Goal: Browse casually

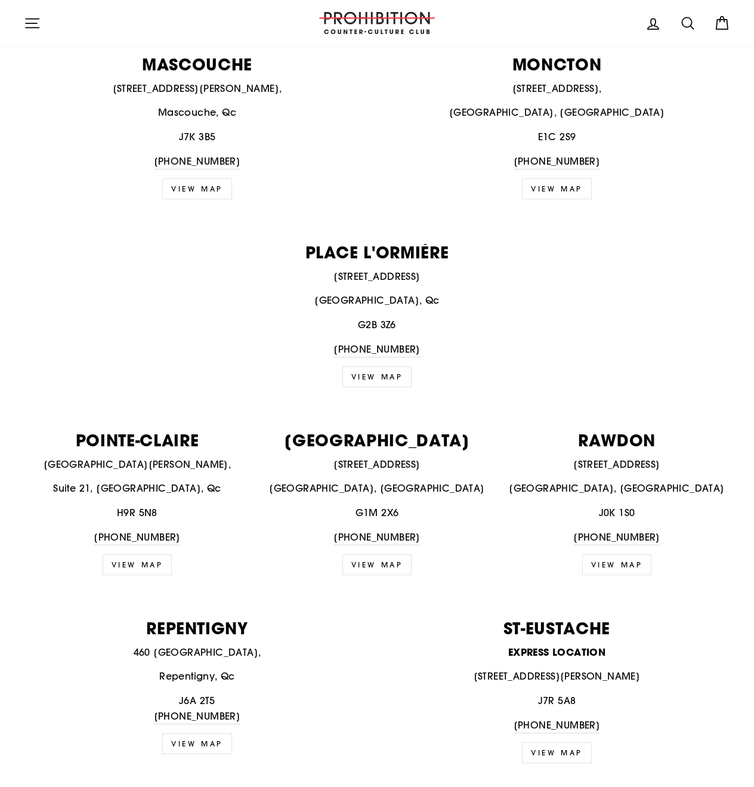
scroll to position [1193, 0]
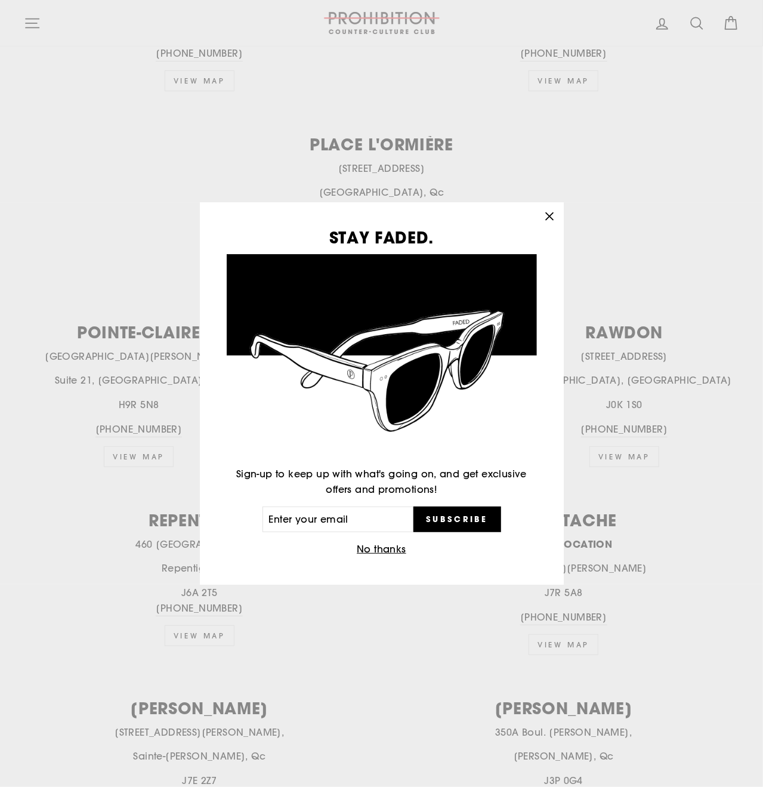
click at [385, 547] on button "No thanks" at bounding box center [381, 549] width 57 height 17
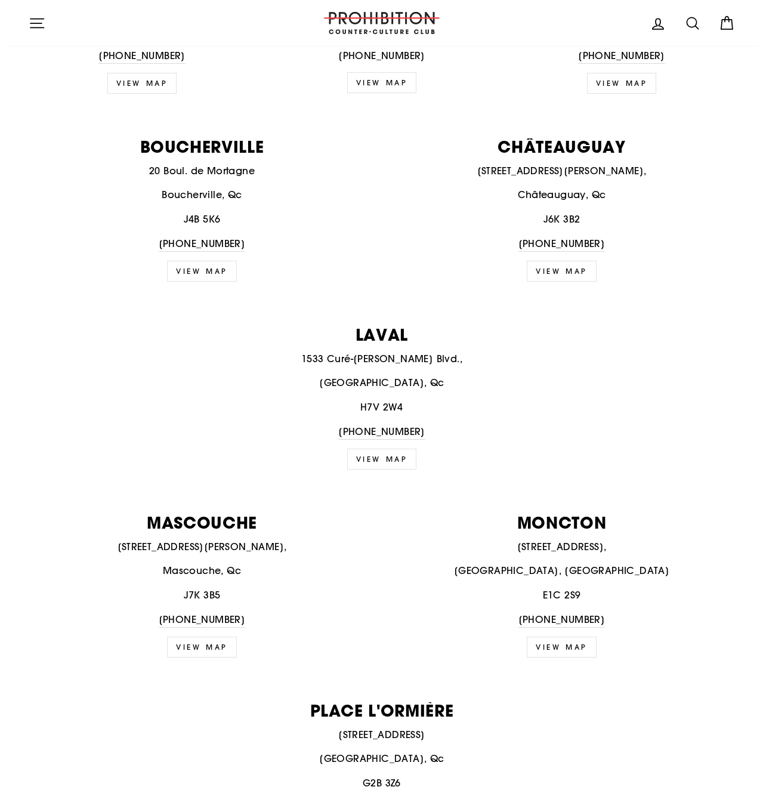
scroll to position [0, 0]
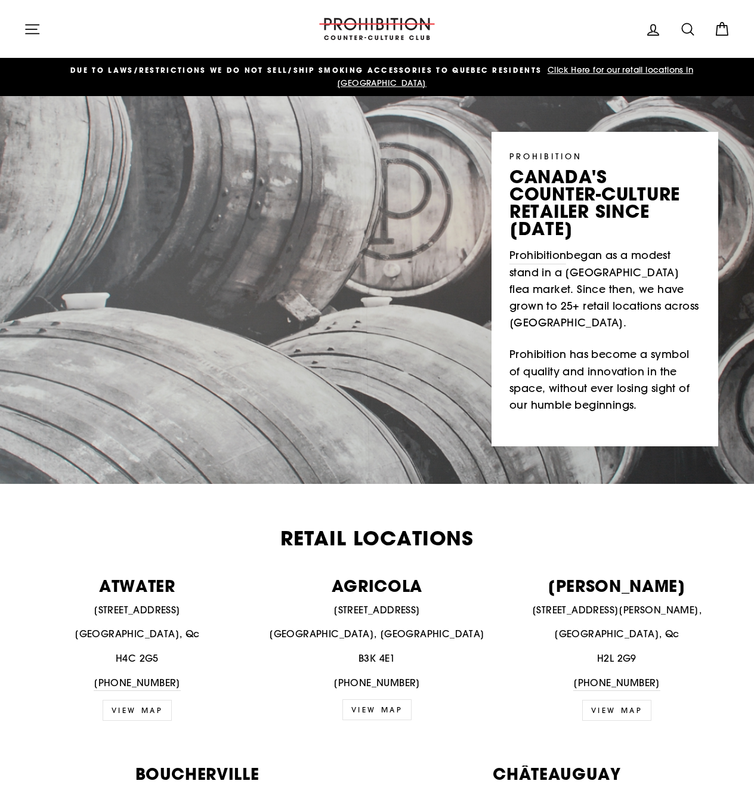
click at [248, 17] on div "Site navigation" at bounding box center [162, 29] width 276 height 34
click at [31, 27] on icon "button" at bounding box center [32, 29] width 17 height 17
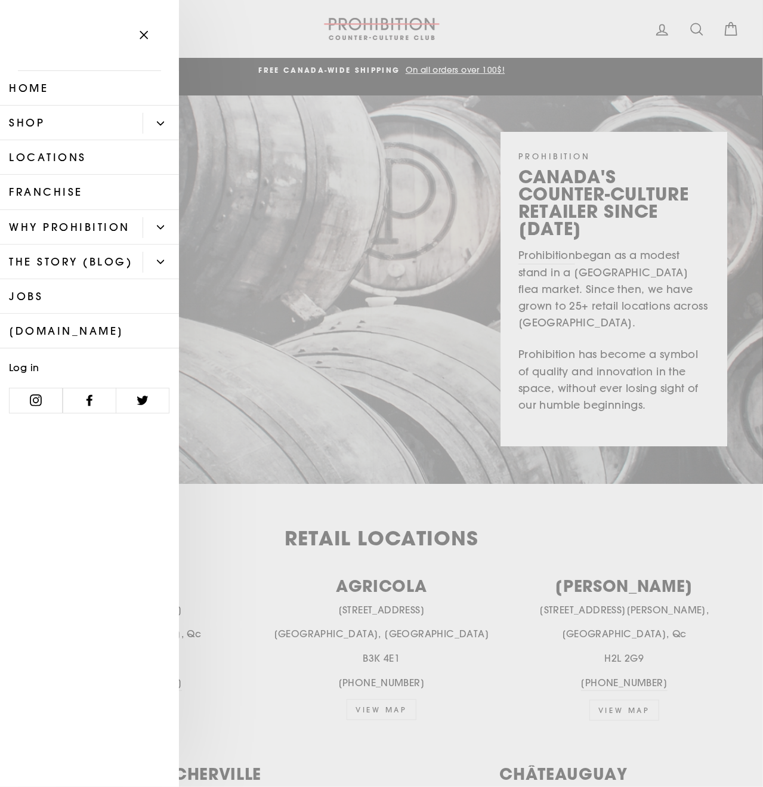
click at [52, 125] on link "Shop" at bounding box center [71, 123] width 143 height 35
click at [161, 233] on button "Primary" at bounding box center [161, 227] width 36 height 21
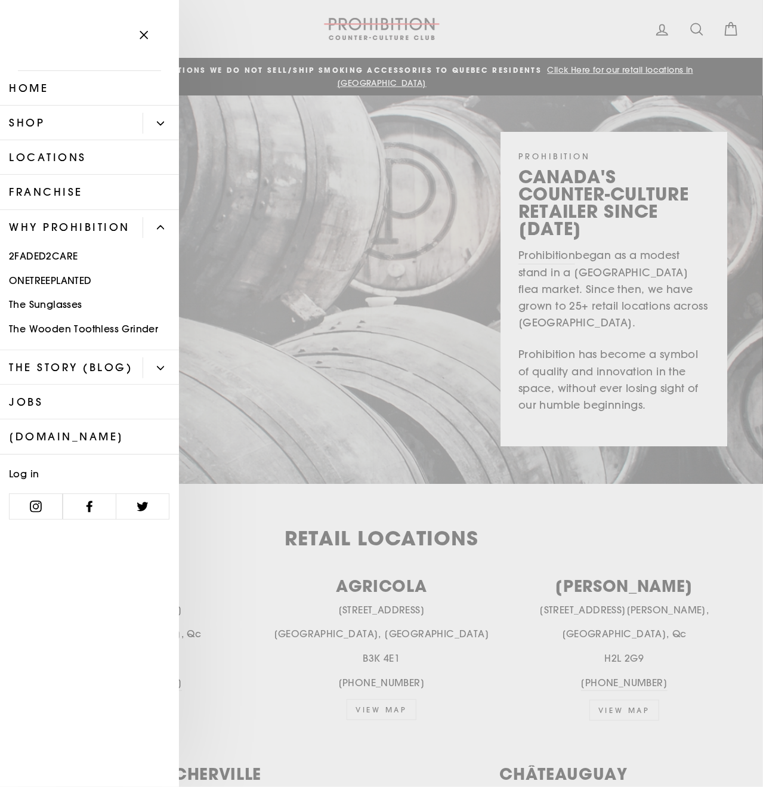
click at [44, 257] on link "2FADED2CARE" at bounding box center [89, 257] width 179 height 24
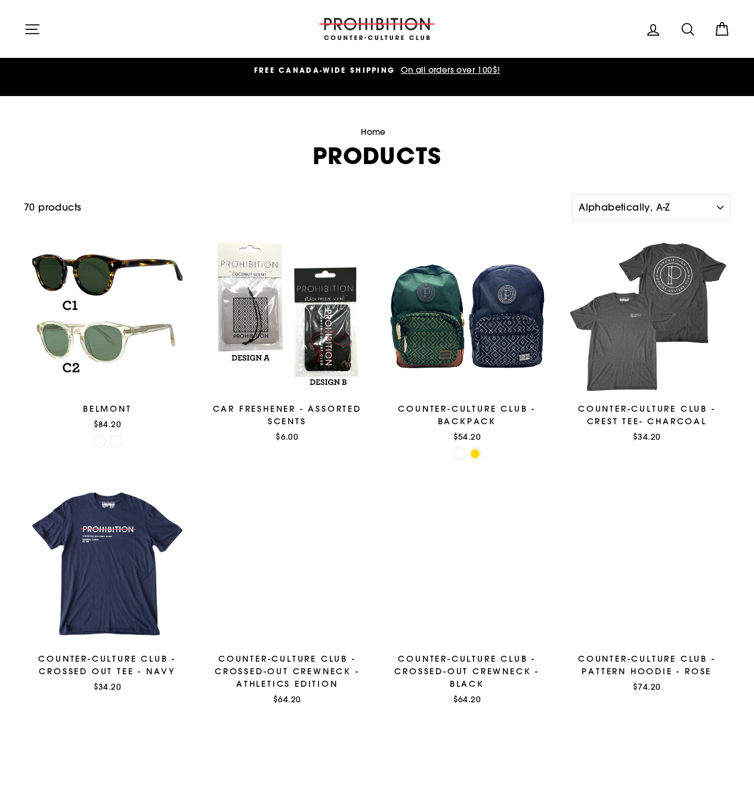
click at [150, 126] on nav "Home /" at bounding box center [377, 132] width 707 height 13
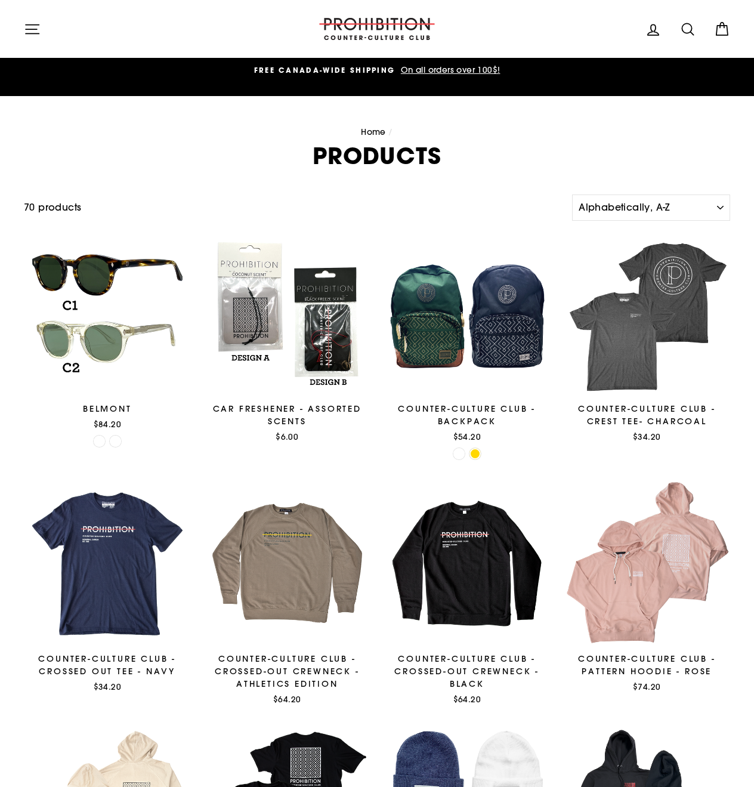
click at [31, 30] on icon "button" at bounding box center [32, 29] width 17 height 17
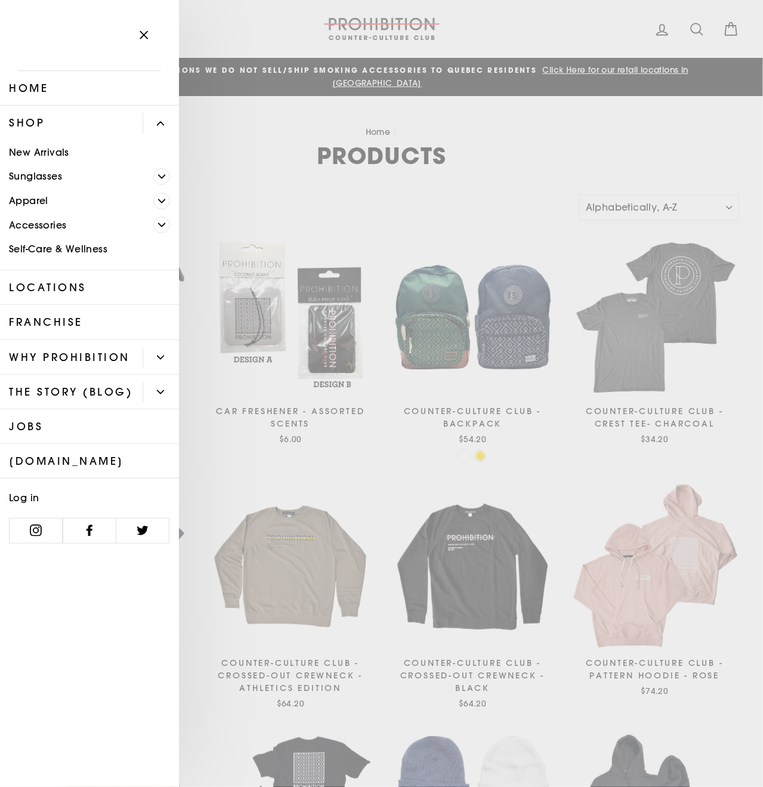
click at [164, 225] on icon "Primary" at bounding box center [162, 225] width 7 height 3
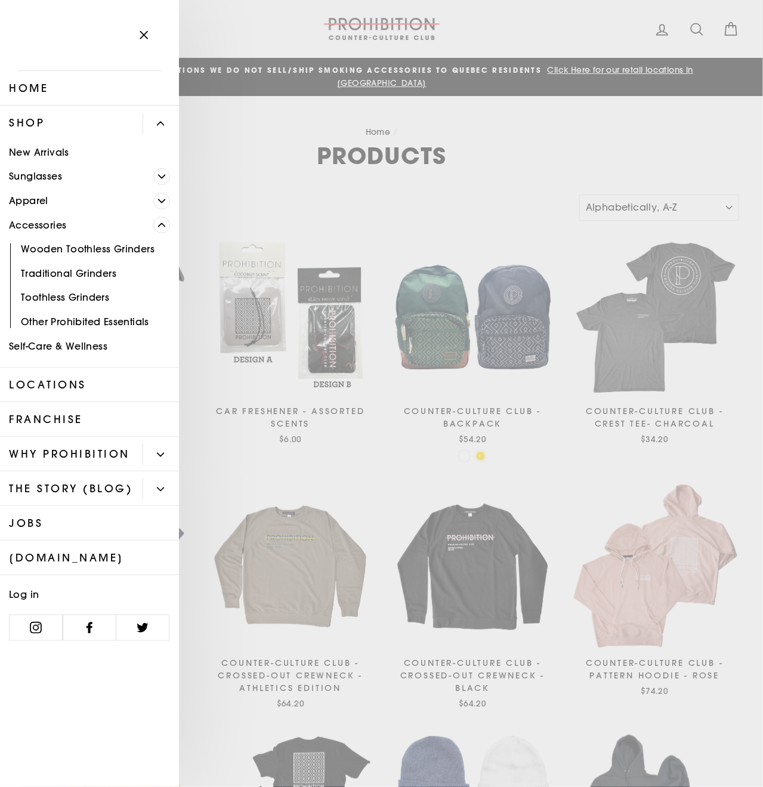
click at [93, 302] on link "Toothless Grinders" at bounding box center [89, 298] width 179 height 24
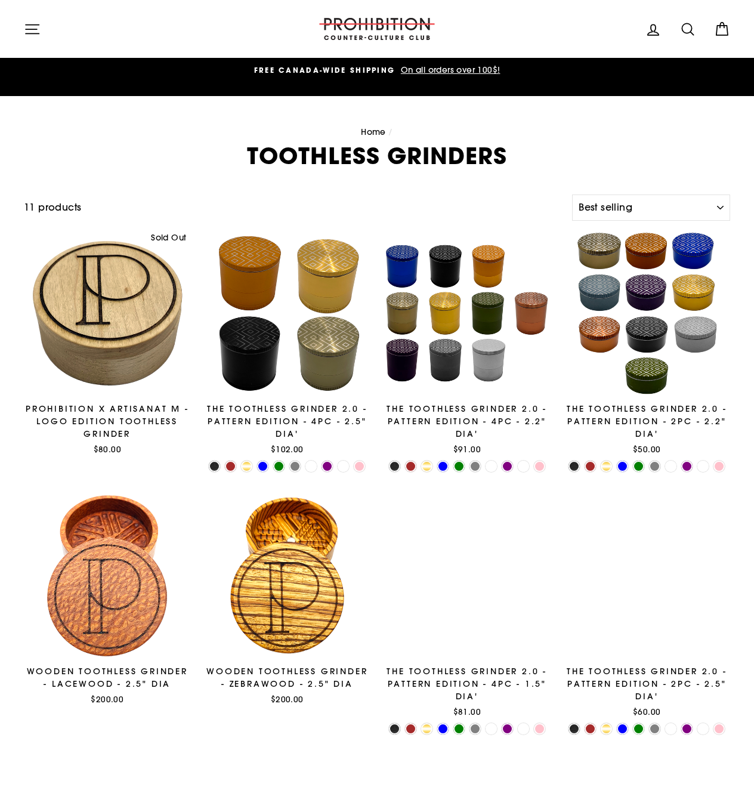
select select "best-selling"
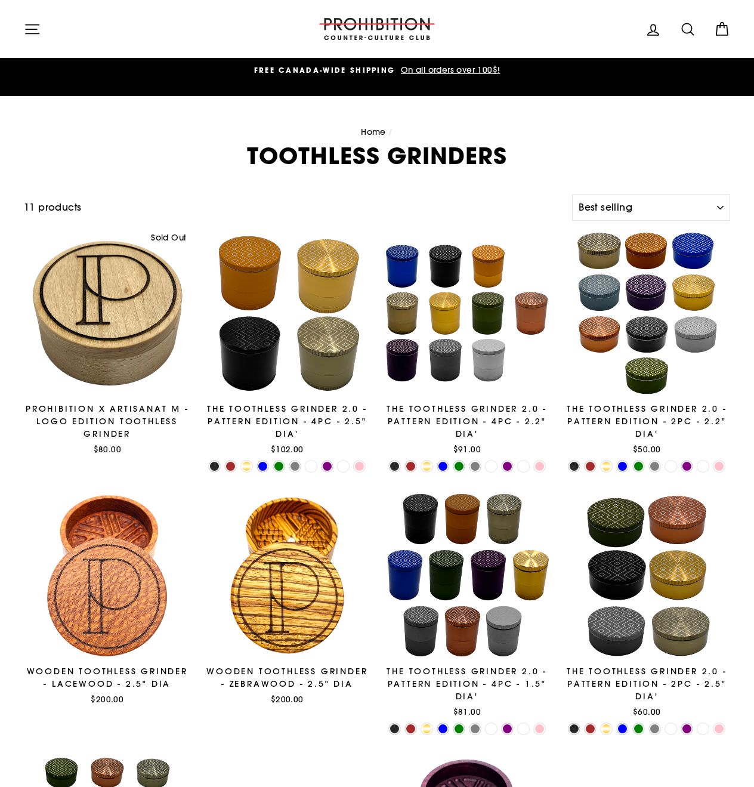
click at [33, 30] on icon "button" at bounding box center [32, 29] width 17 height 17
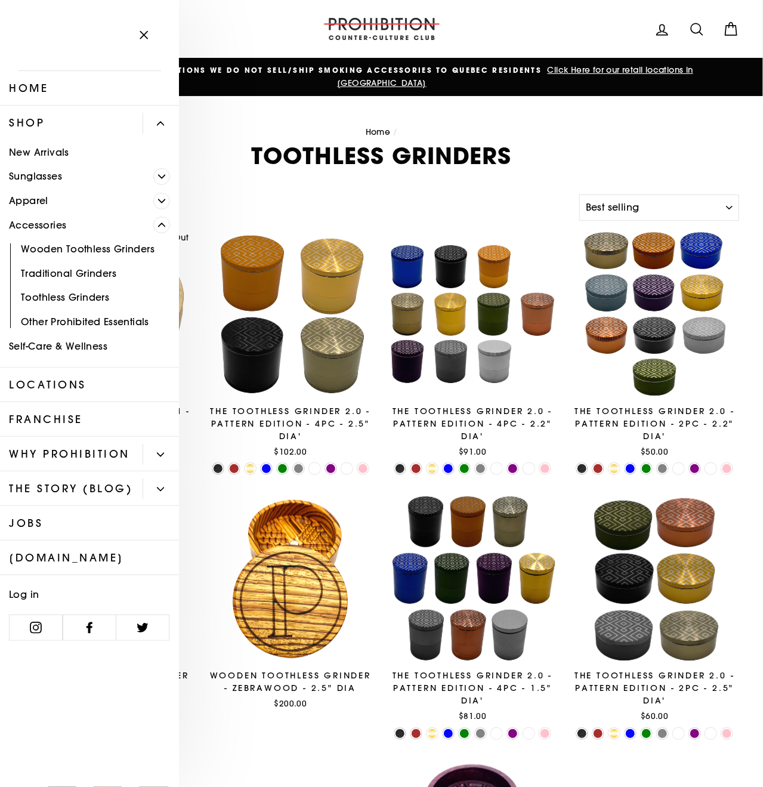
click at [152, 210] on link "Apparel" at bounding box center [76, 201] width 153 height 24
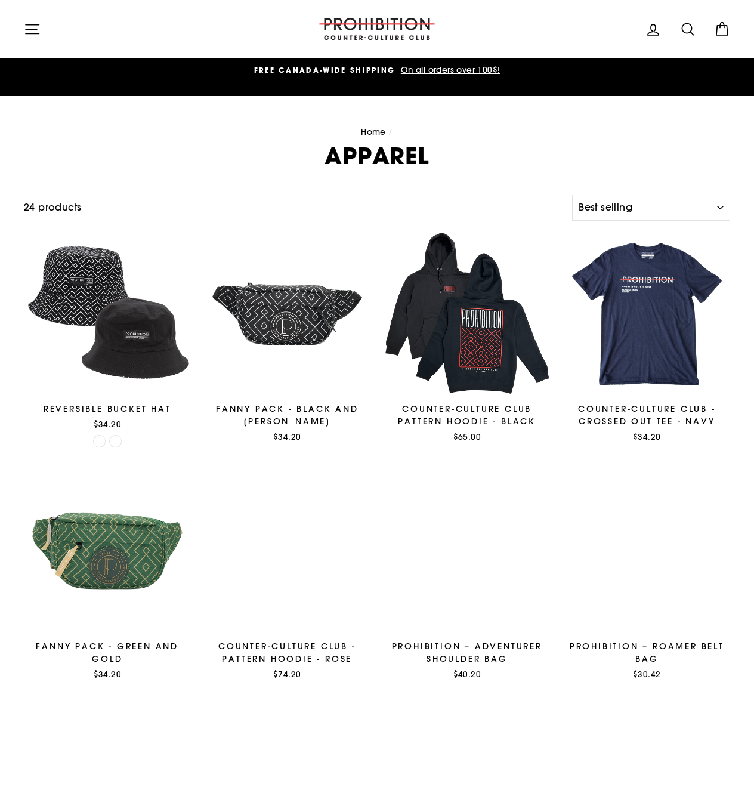
select select "best-selling"
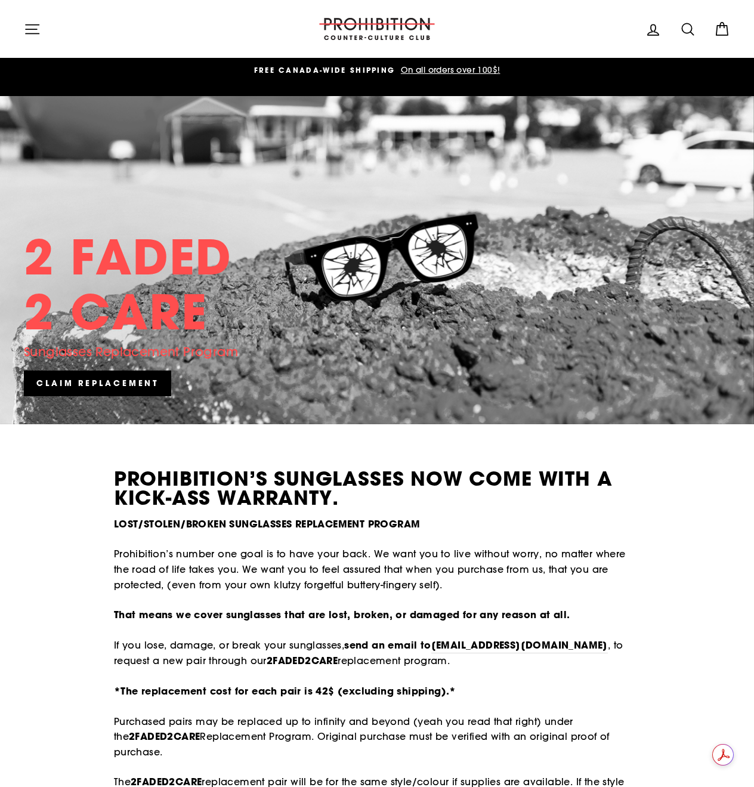
click at [26, 33] on icon "button" at bounding box center [32, 28] width 13 height 9
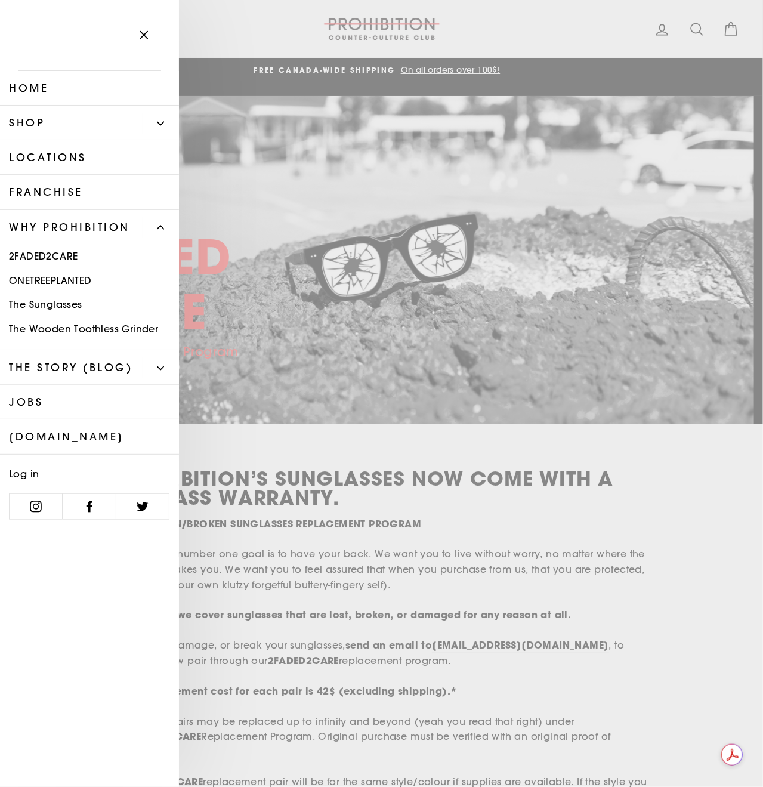
click at [78, 124] on link "Shop" at bounding box center [71, 123] width 143 height 35
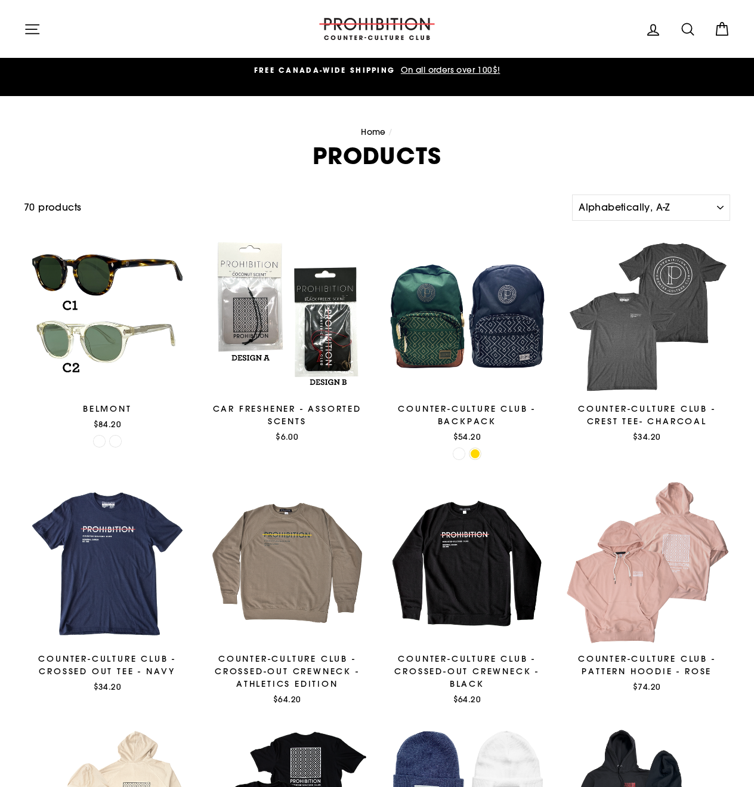
click at [152, 126] on nav "Home /" at bounding box center [377, 132] width 707 height 13
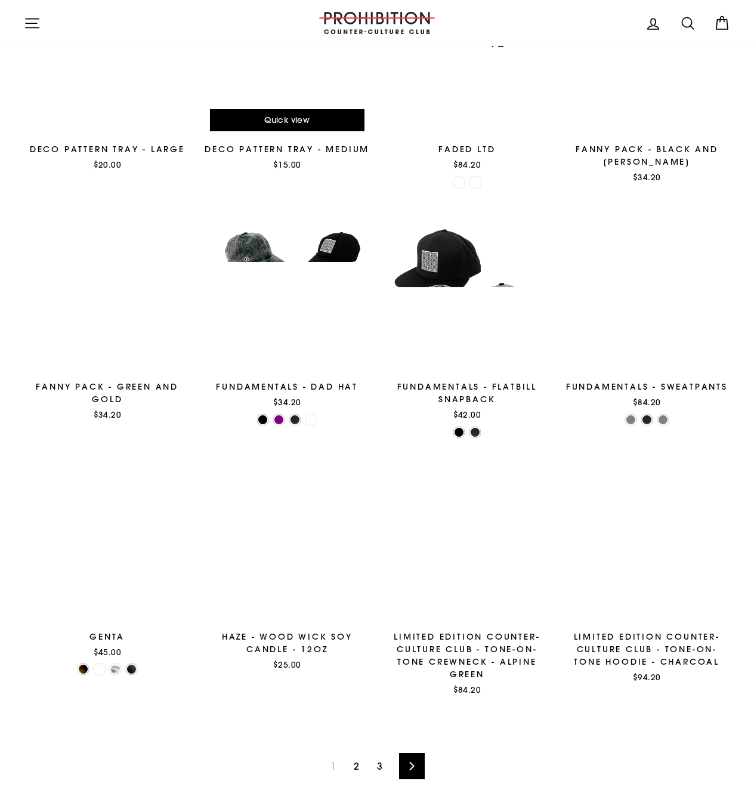
scroll to position [1486, 0]
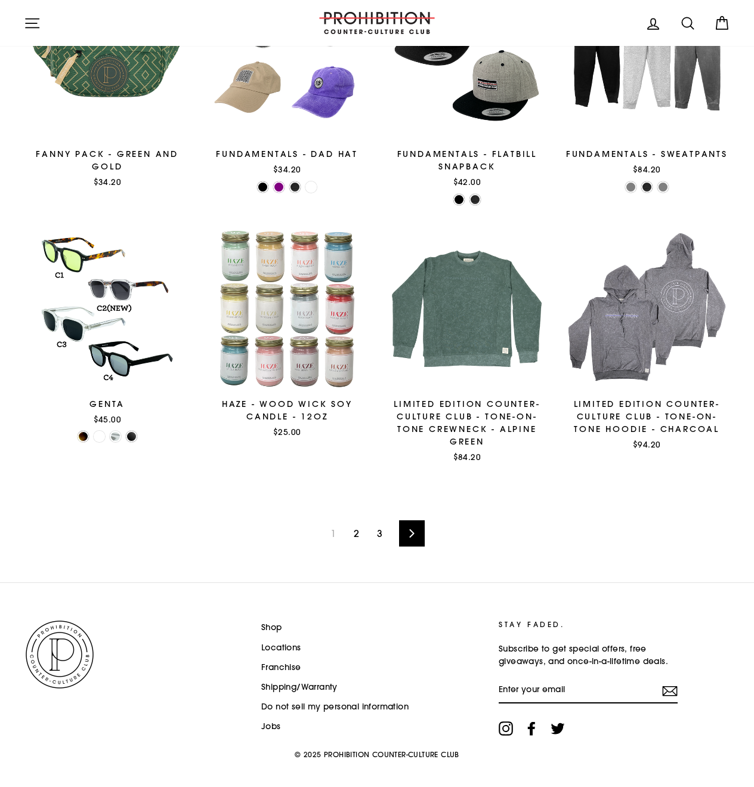
click at [364, 524] on link "2" at bounding box center [357, 533] width 20 height 19
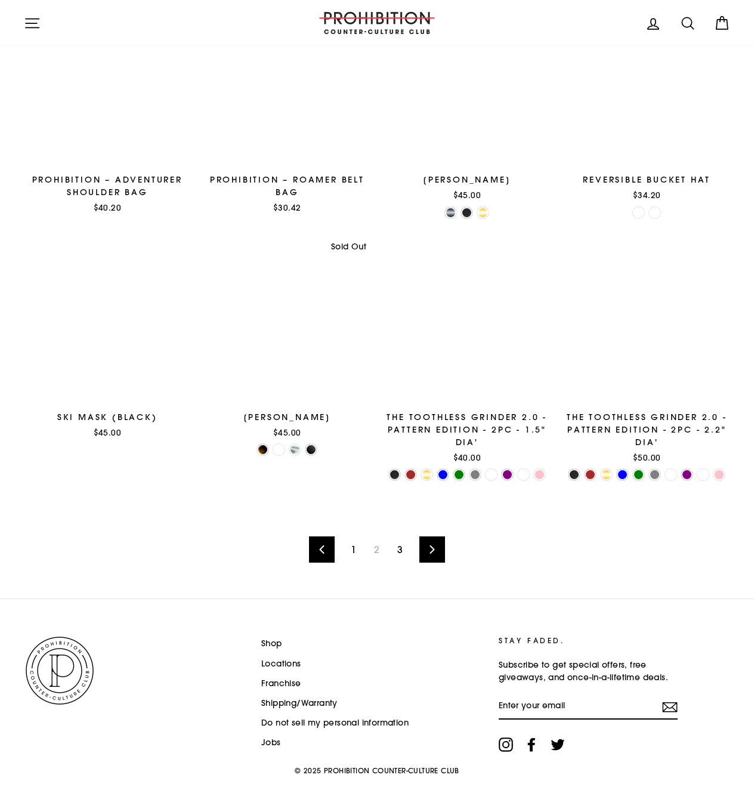
scroll to position [1483, 0]
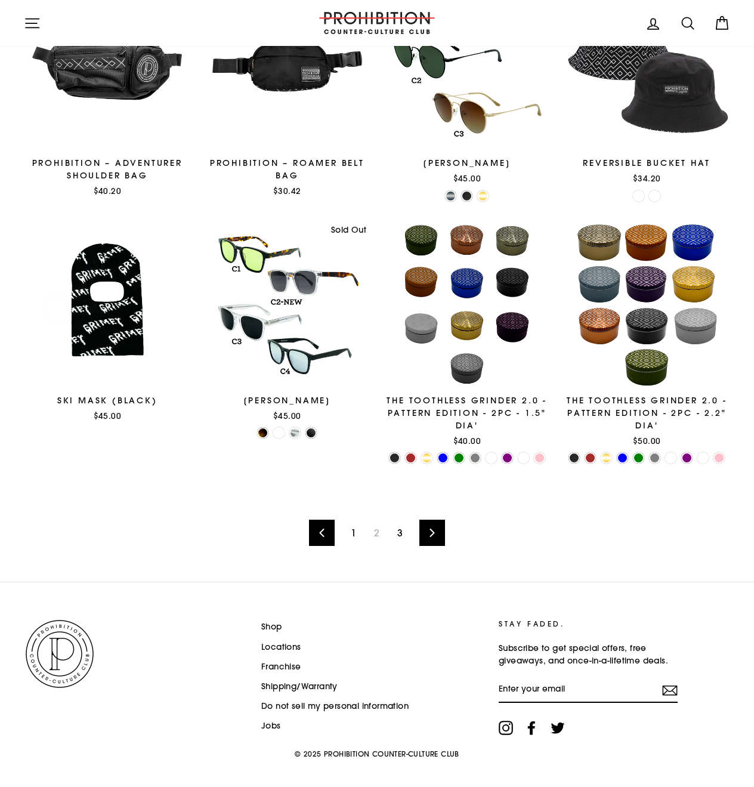
click at [397, 526] on link "3" at bounding box center [400, 532] width 20 height 19
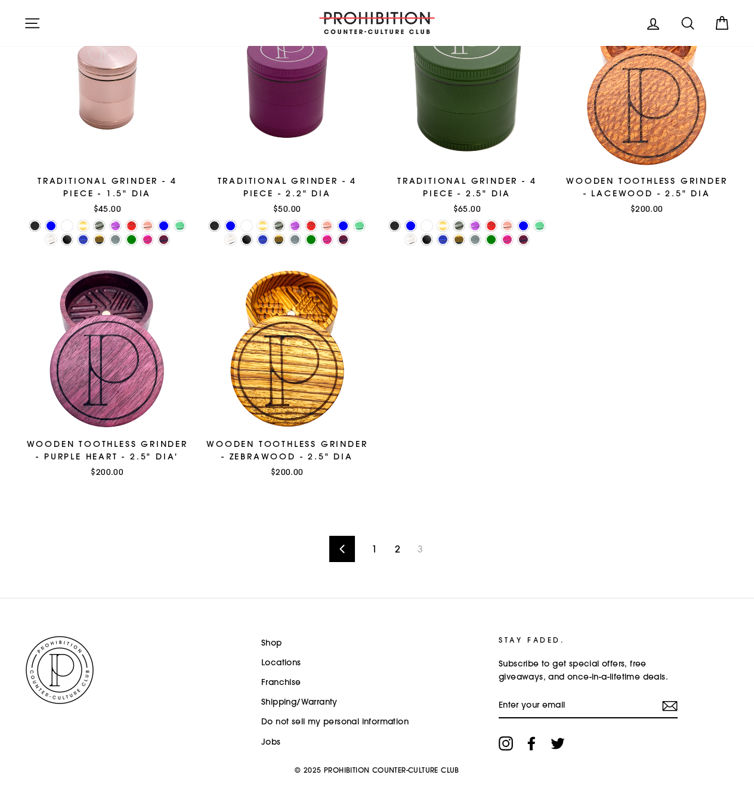
scroll to position [770, 0]
